Goal: Task Accomplishment & Management: Complete application form

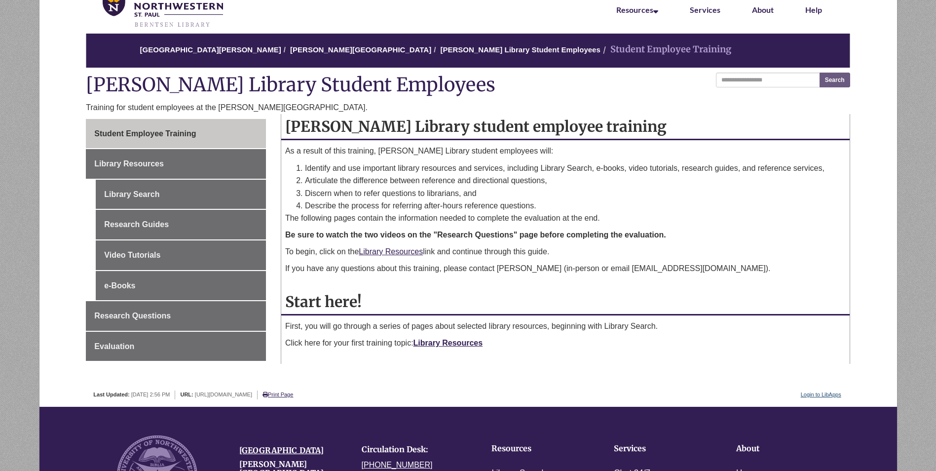
scroll to position [99, 0]
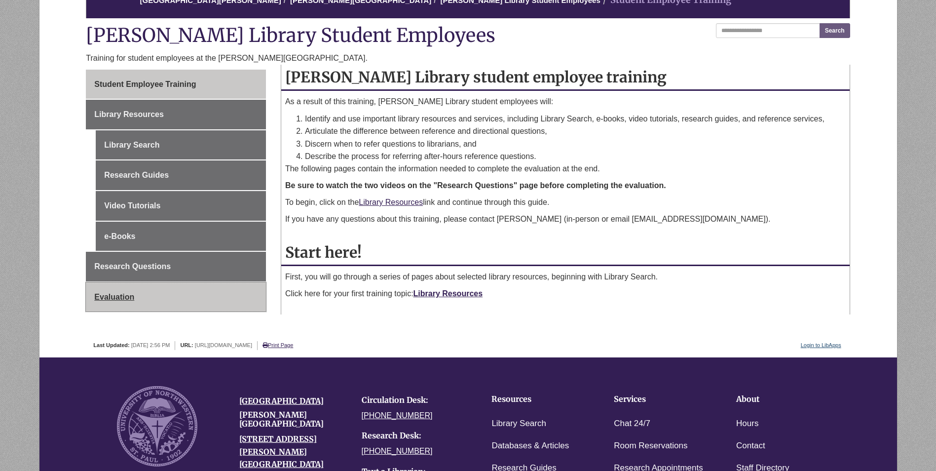
click at [114, 298] on span "Evaluation" at bounding box center [114, 297] width 40 height 8
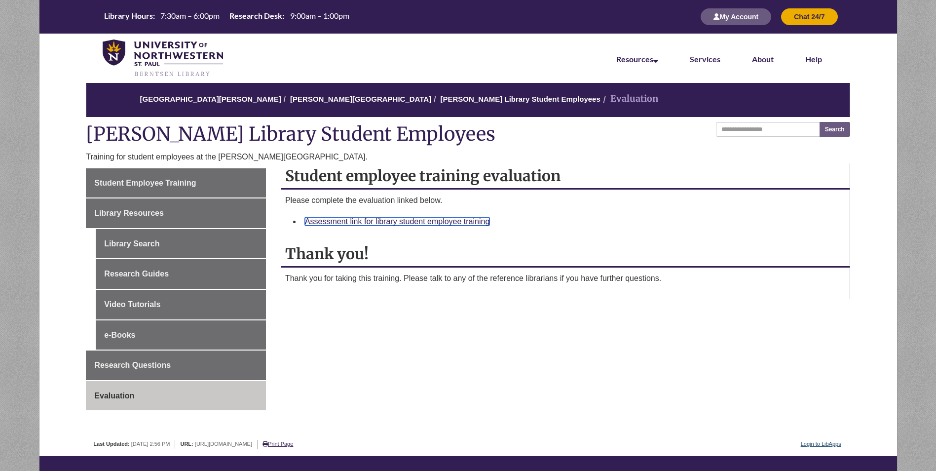
click at [399, 222] on link "Assessment link for library student employee training" at bounding box center [397, 221] width 185 height 8
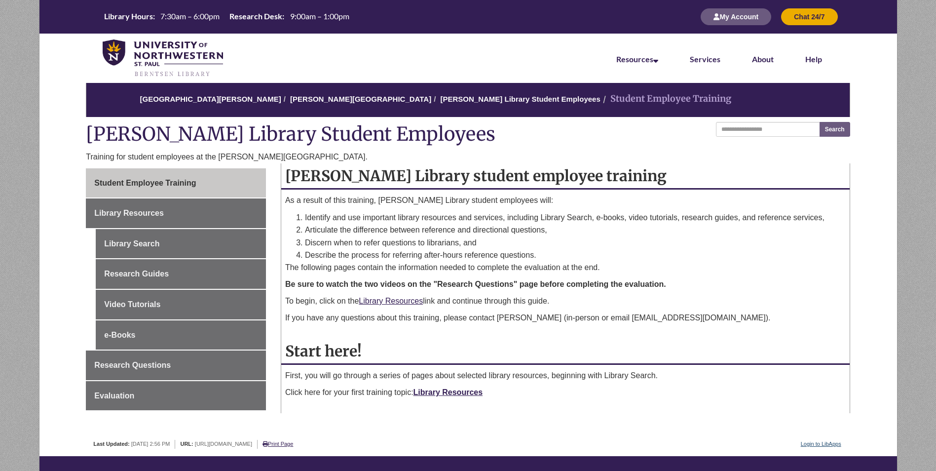
scroll to position [99, 0]
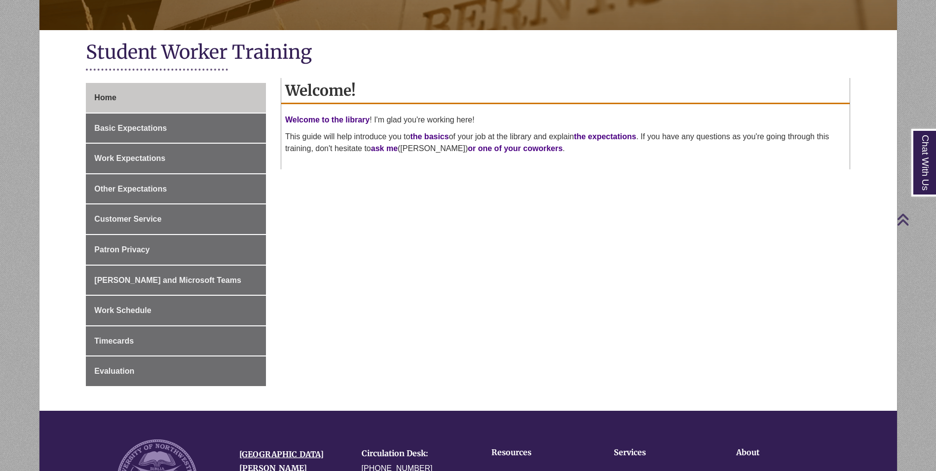
scroll to position [247, 0]
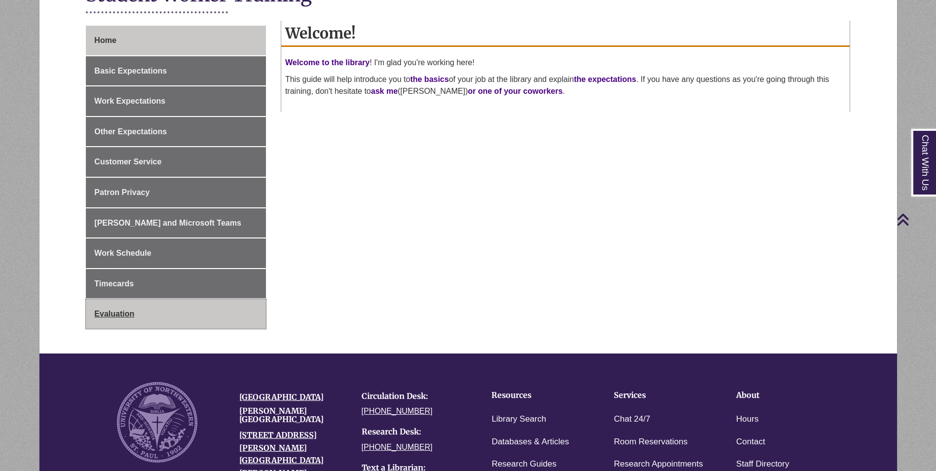
click at [169, 309] on link "Evaluation" at bounding box center [176, 314] width 180 height 30
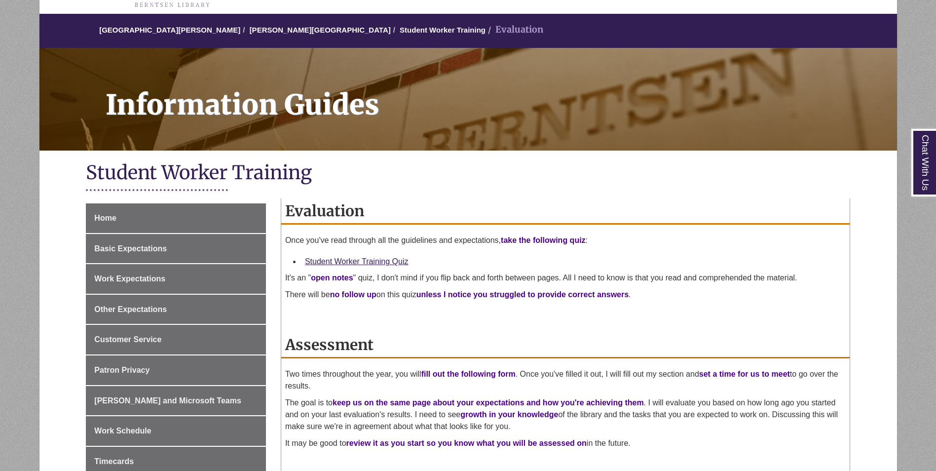
scroll to position [148, 0]
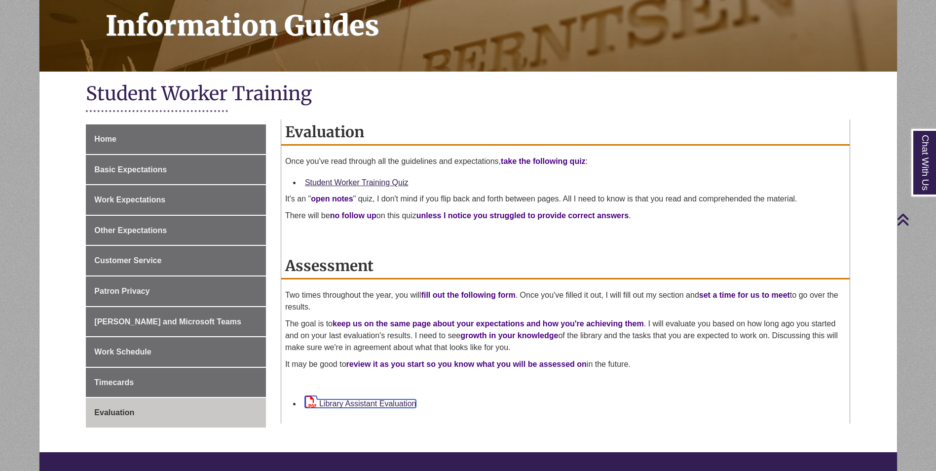
click at [378, 403] on link "Library Assistant Evaluation" at bounding box center [361, 403] width 112 height 8
